Goal: Register for event/course

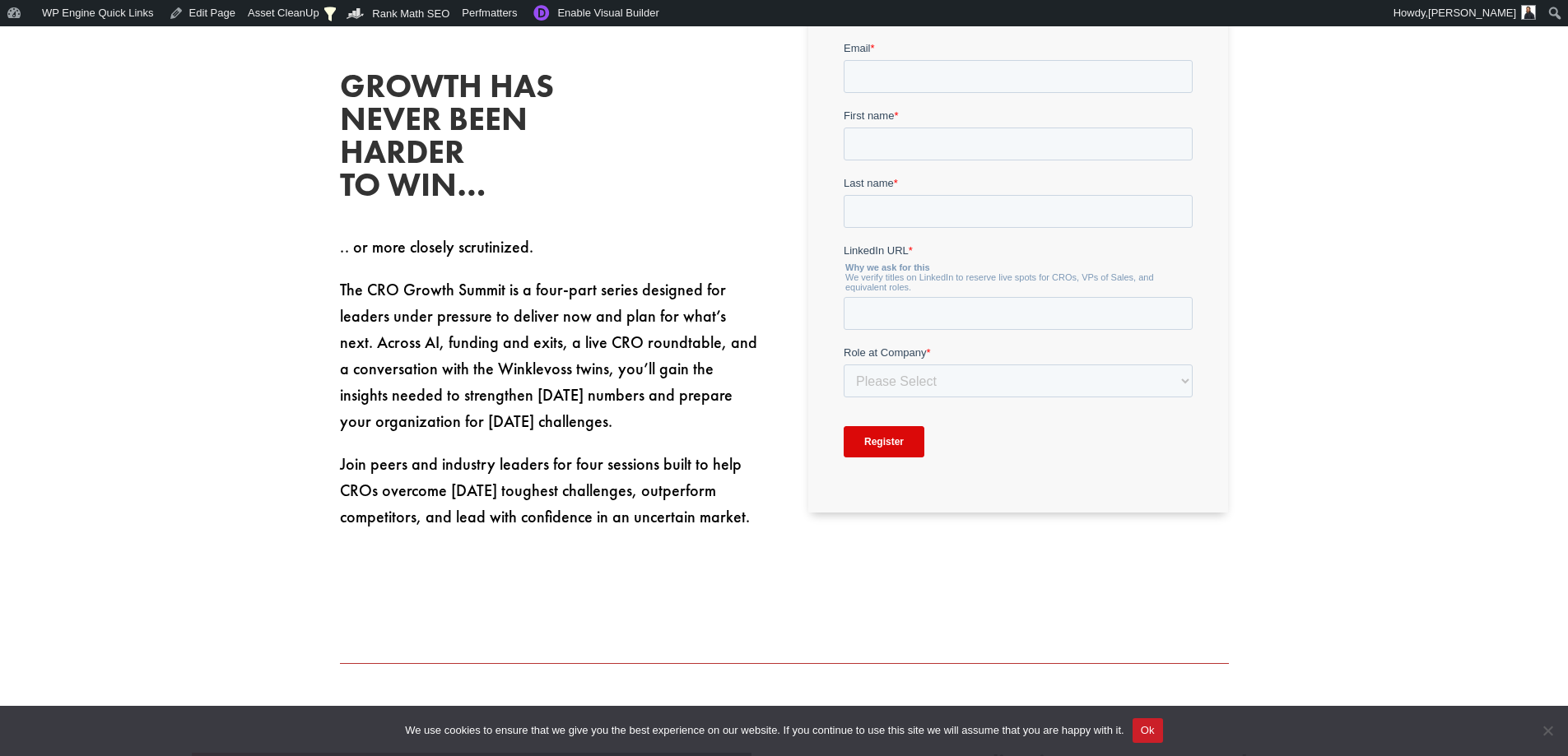
scroll to position [823, 0]
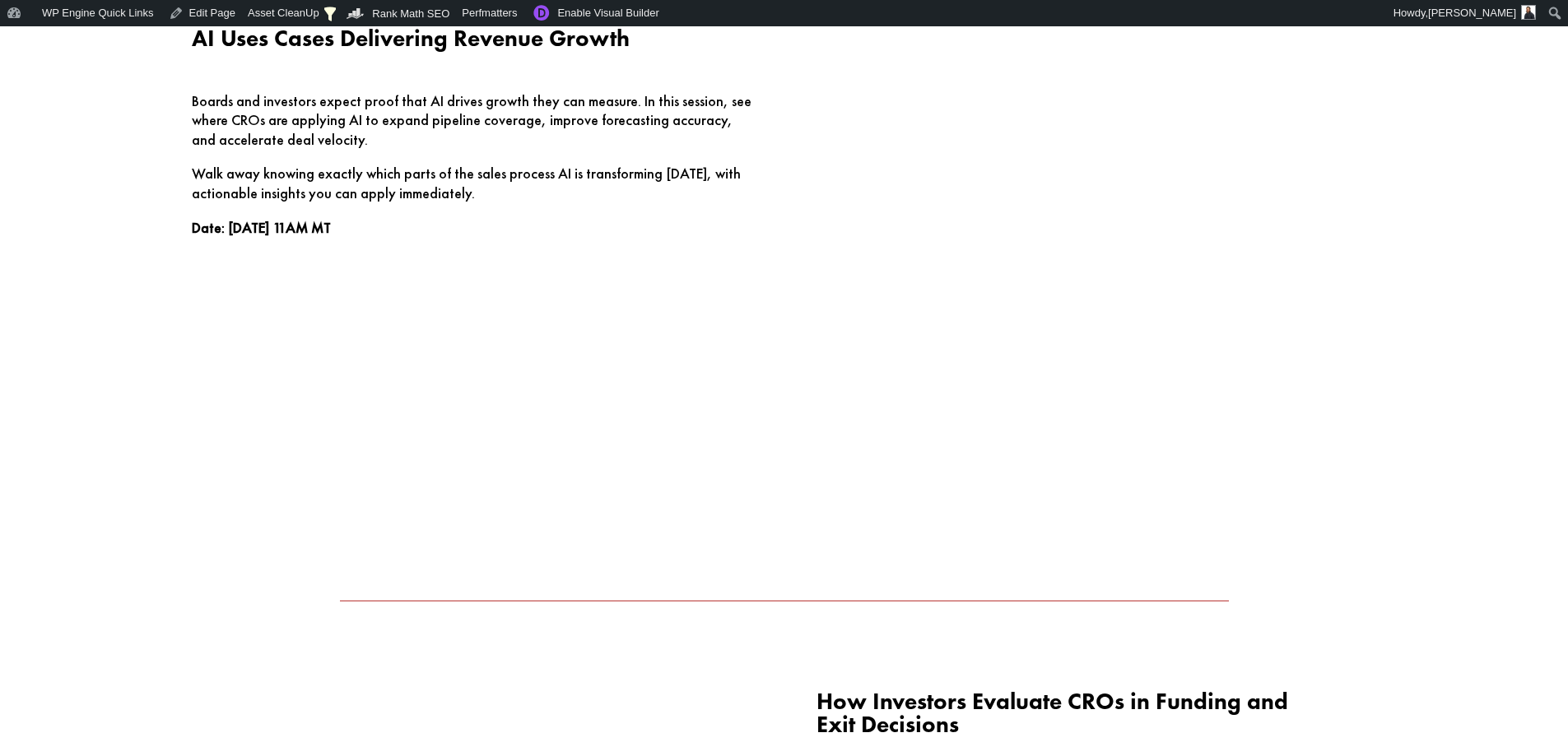
scroll to position [1481, 0]
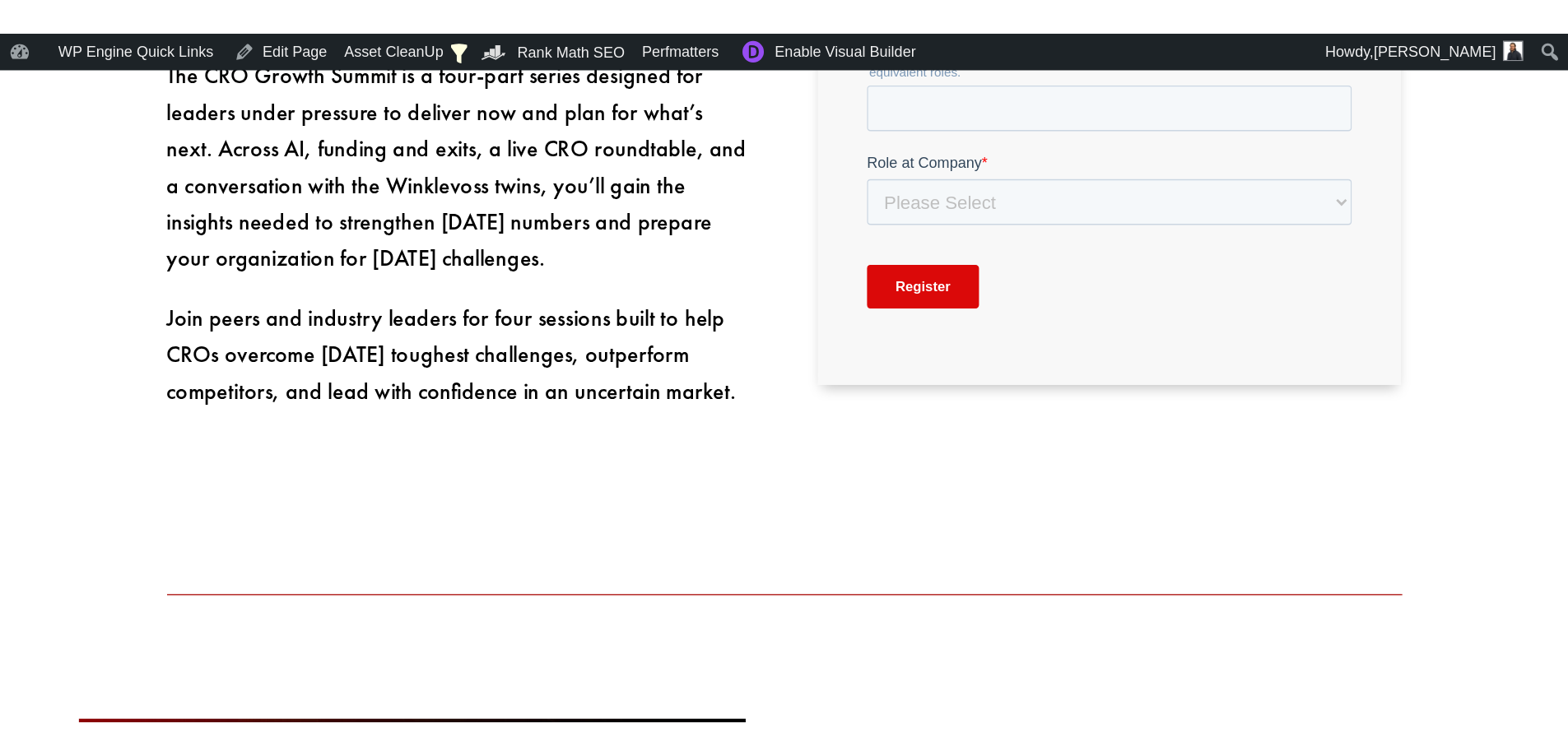
scroll to position [1248, 0]
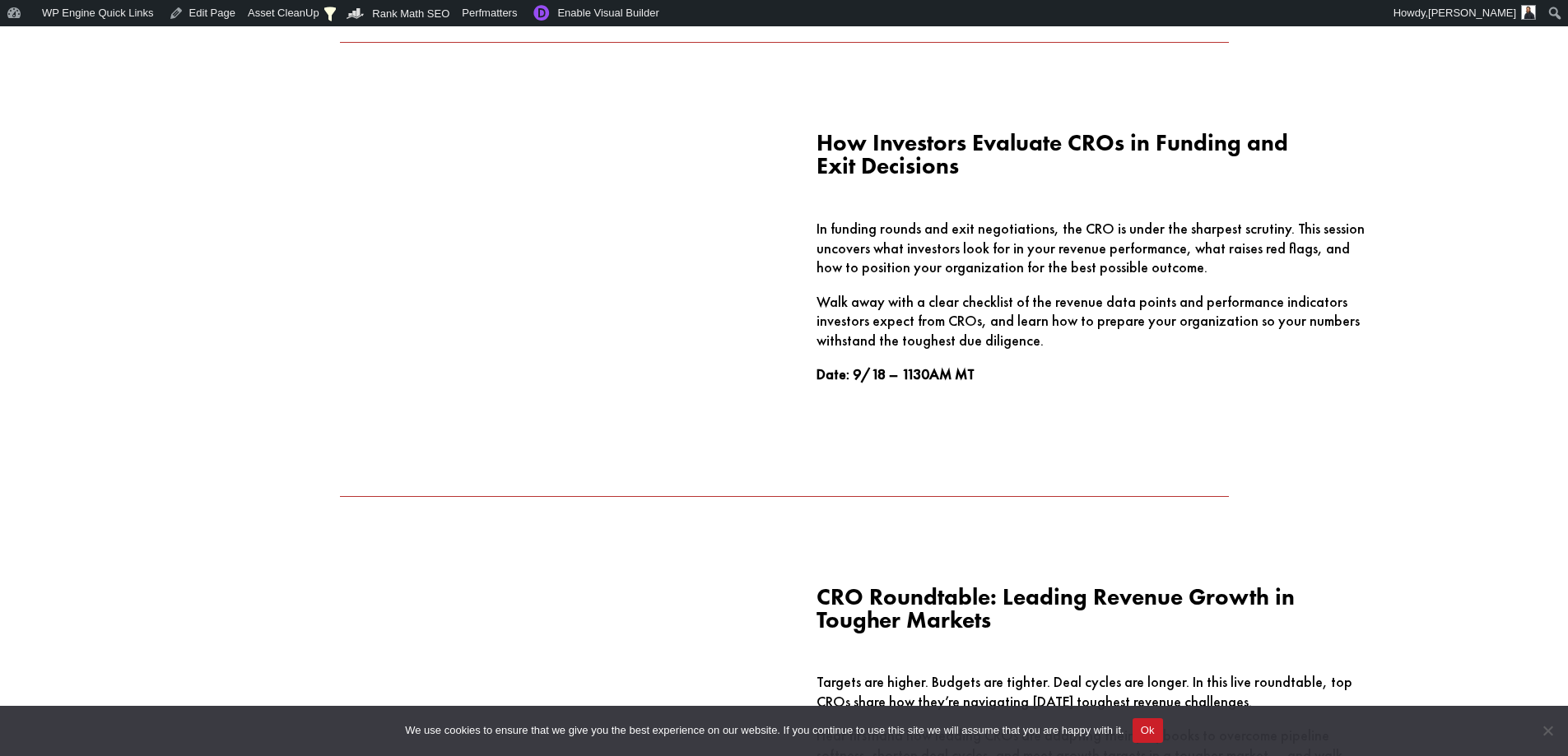
scroll to position [1893, 0]
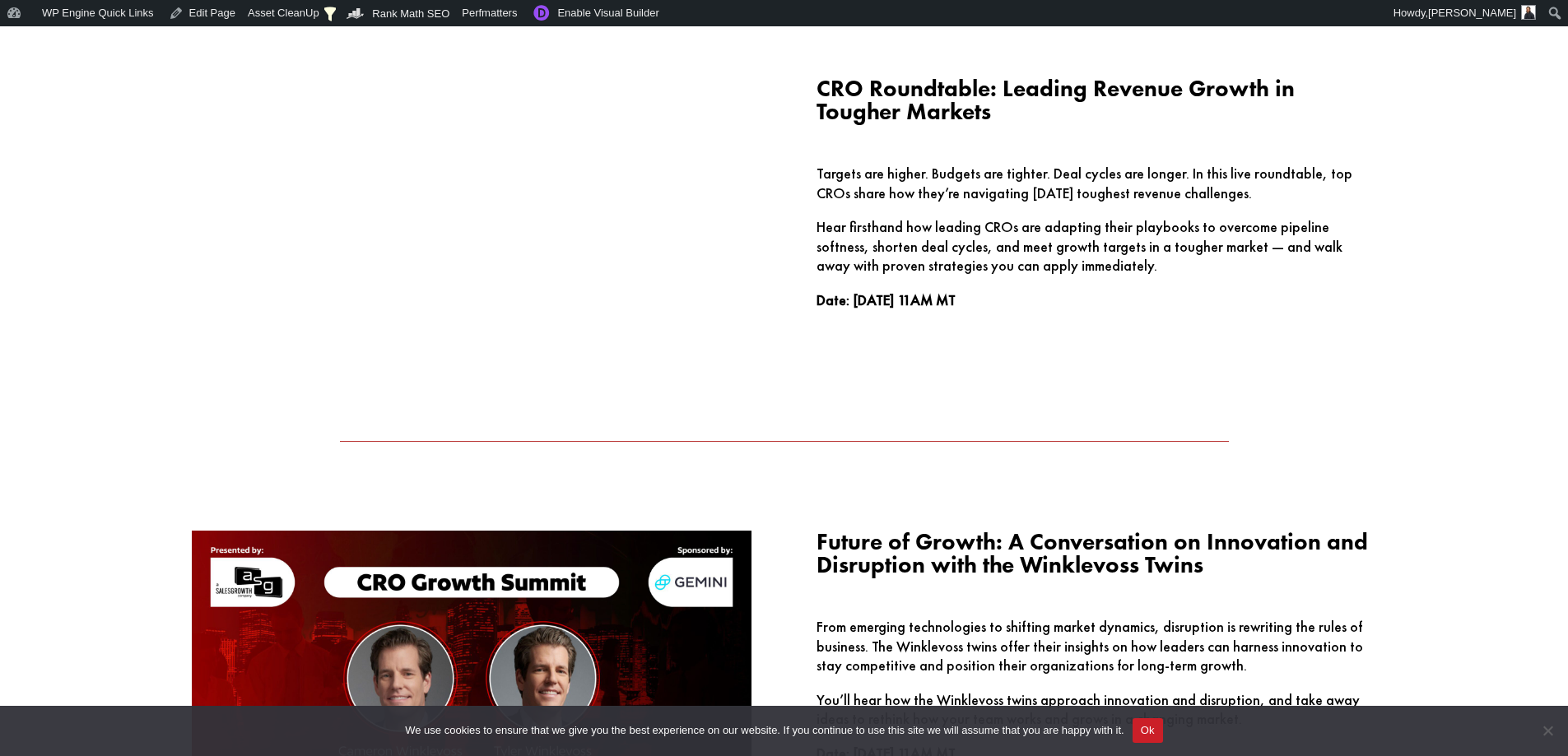
scroll to position [1777, 0]
